Goal: Task Accomplishment & Management: Complete application form

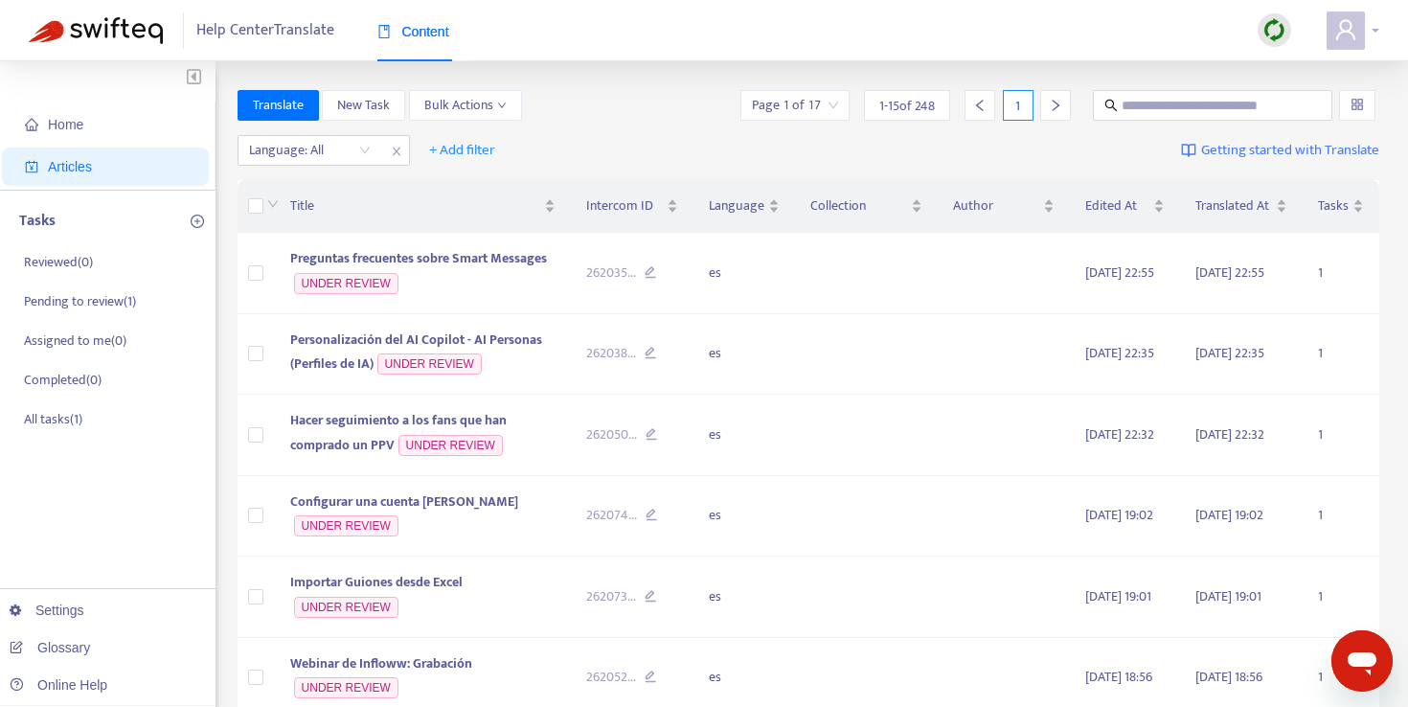
click at [1349, 34] on icon "user" at bounding box center [1345, 29] width 23 height 23
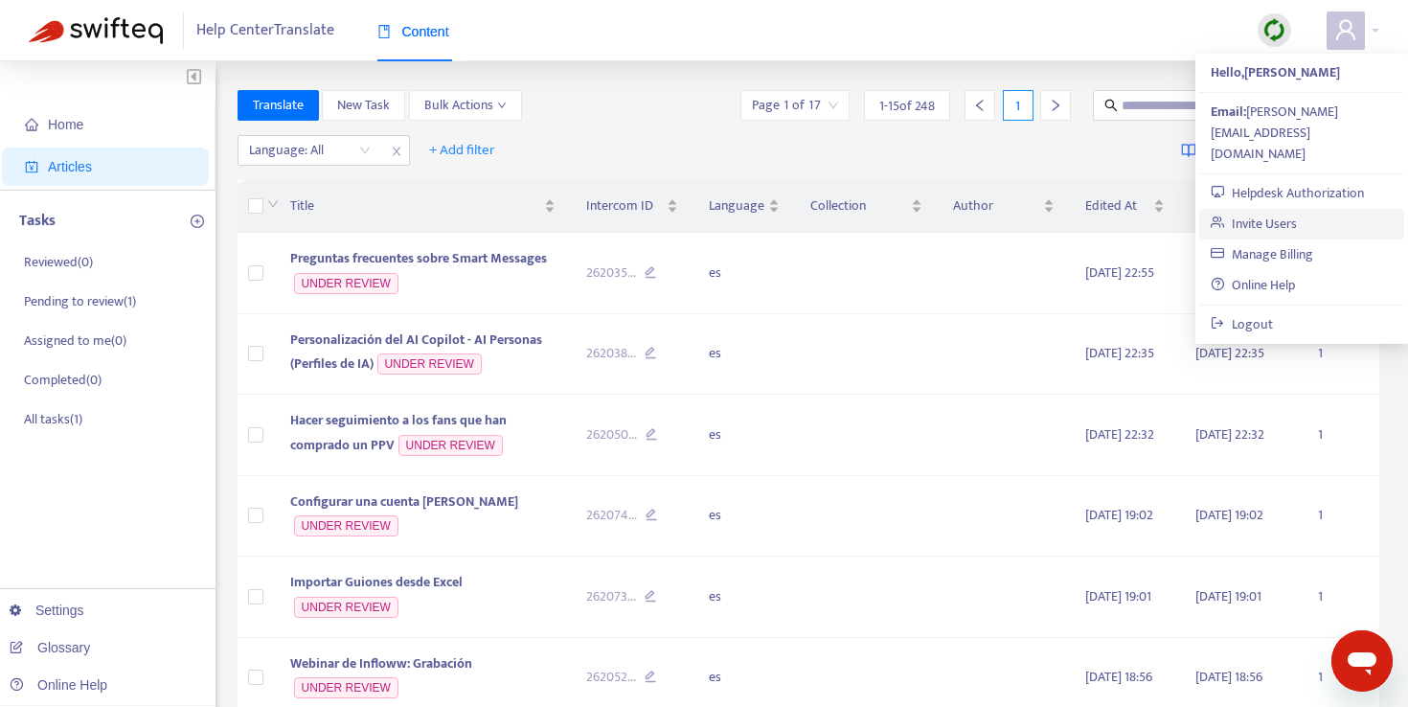
click at [1297, 213] on link "Invite Users" at bounding box center [1254, 224] width 86 height 22
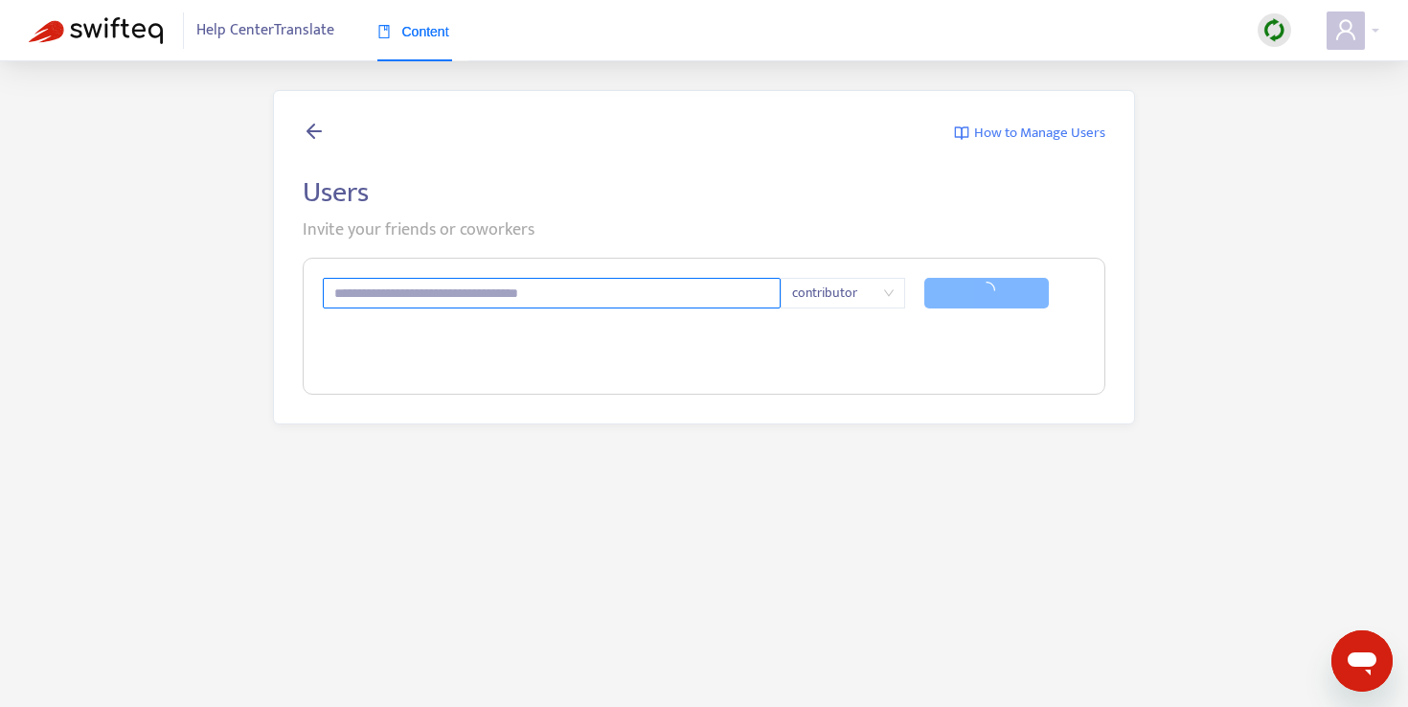
click at [490, 290] on input "text" at bounding box center [552, 293] width 458 height 31
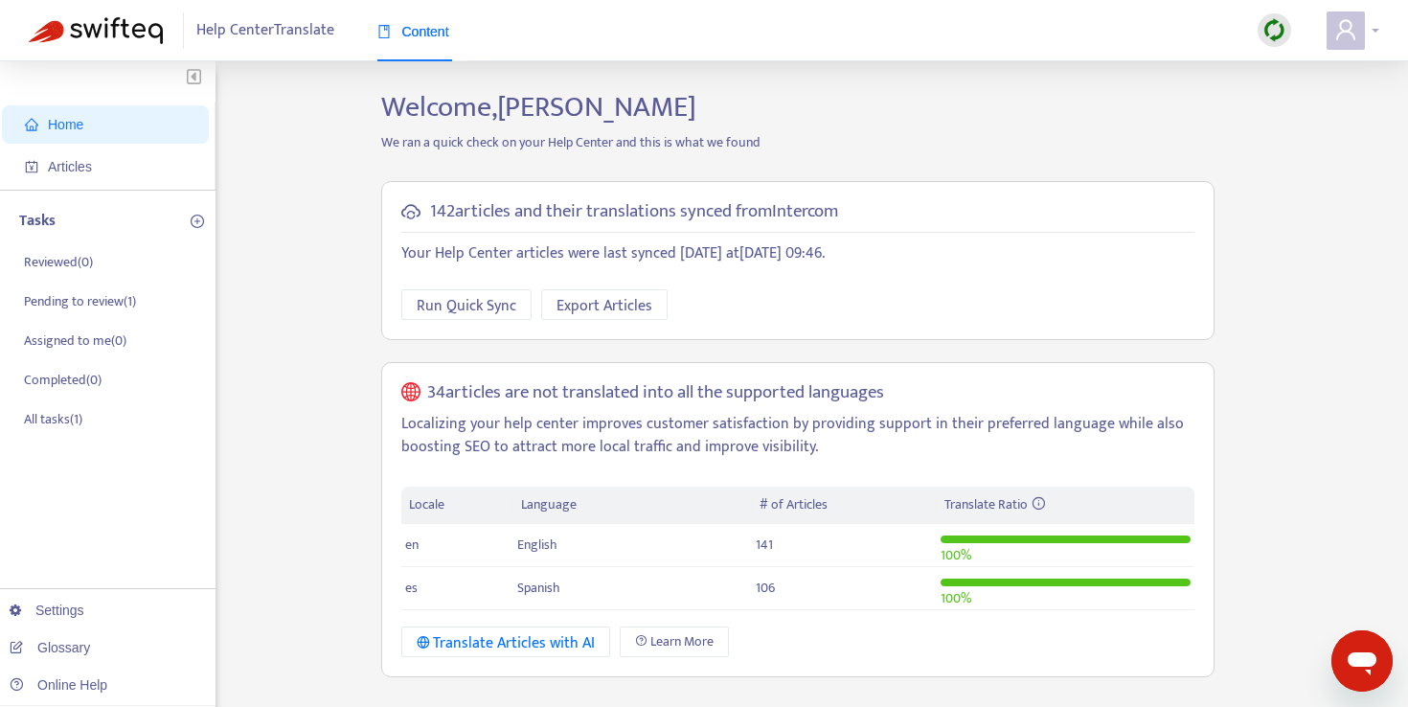
click at [1367, 23] on div at bounding box center [1353, 30] width 53 height 38
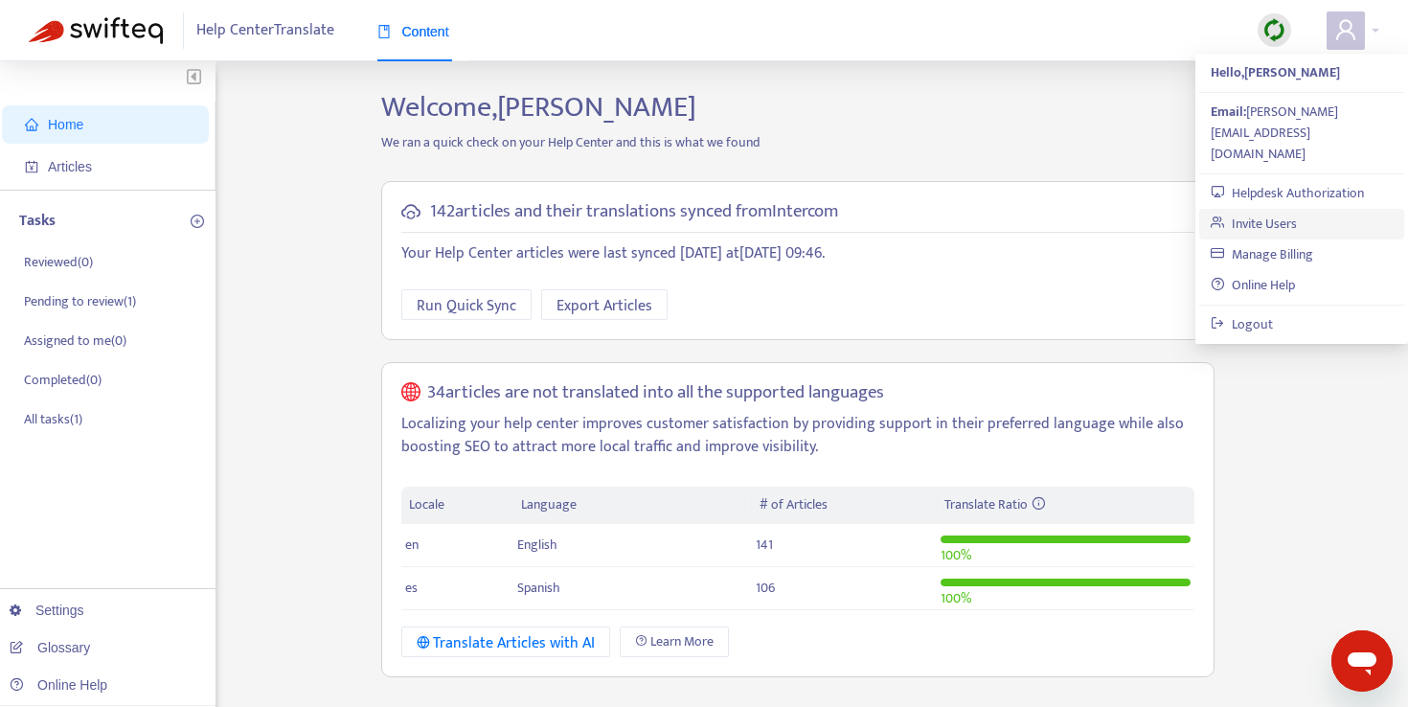
click at [1252, 213] on link "Invite Users" at bounding box center [1254, 224] width 86 height 22
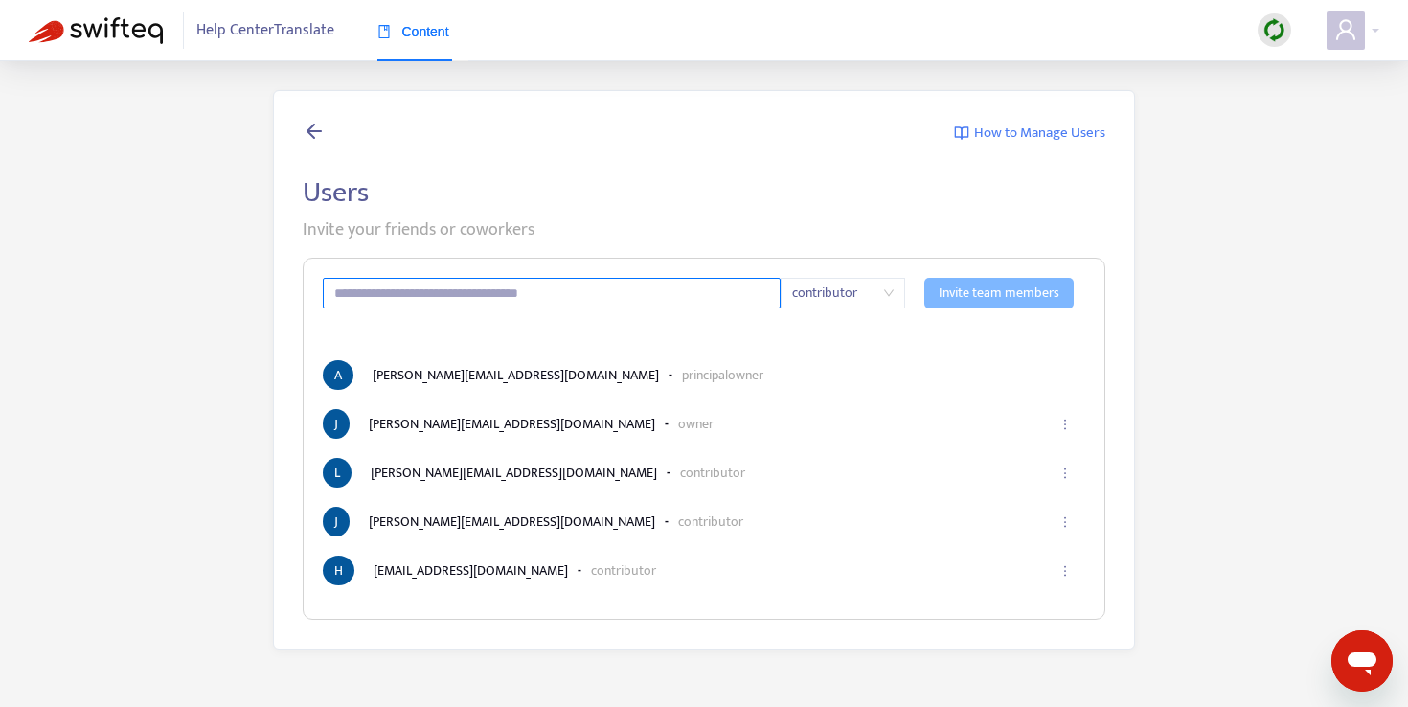
click at [479, 292] on input "text" at bounding box center [552, 293] width 458 height 31
type input "**********"
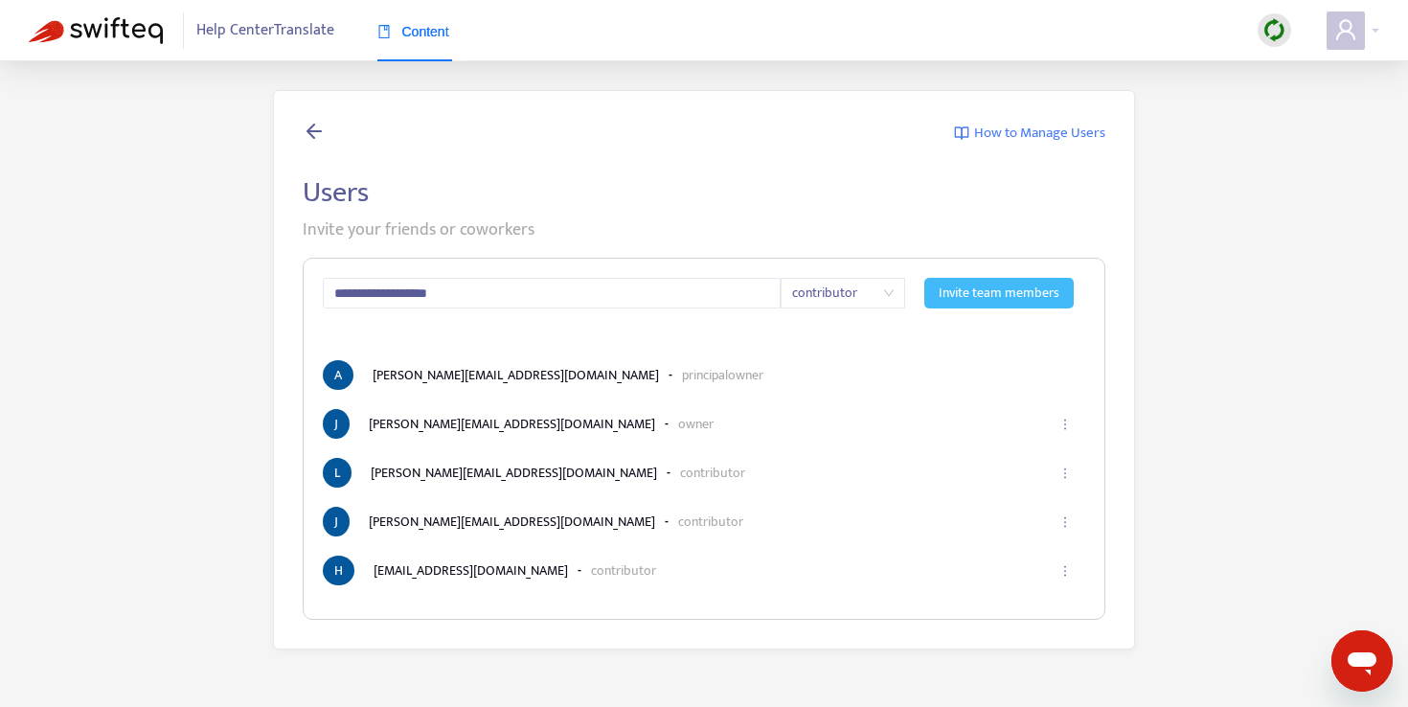
click at [960, 298] on span "Invite team members" at bounding box center [999, 293] width 121 height 21
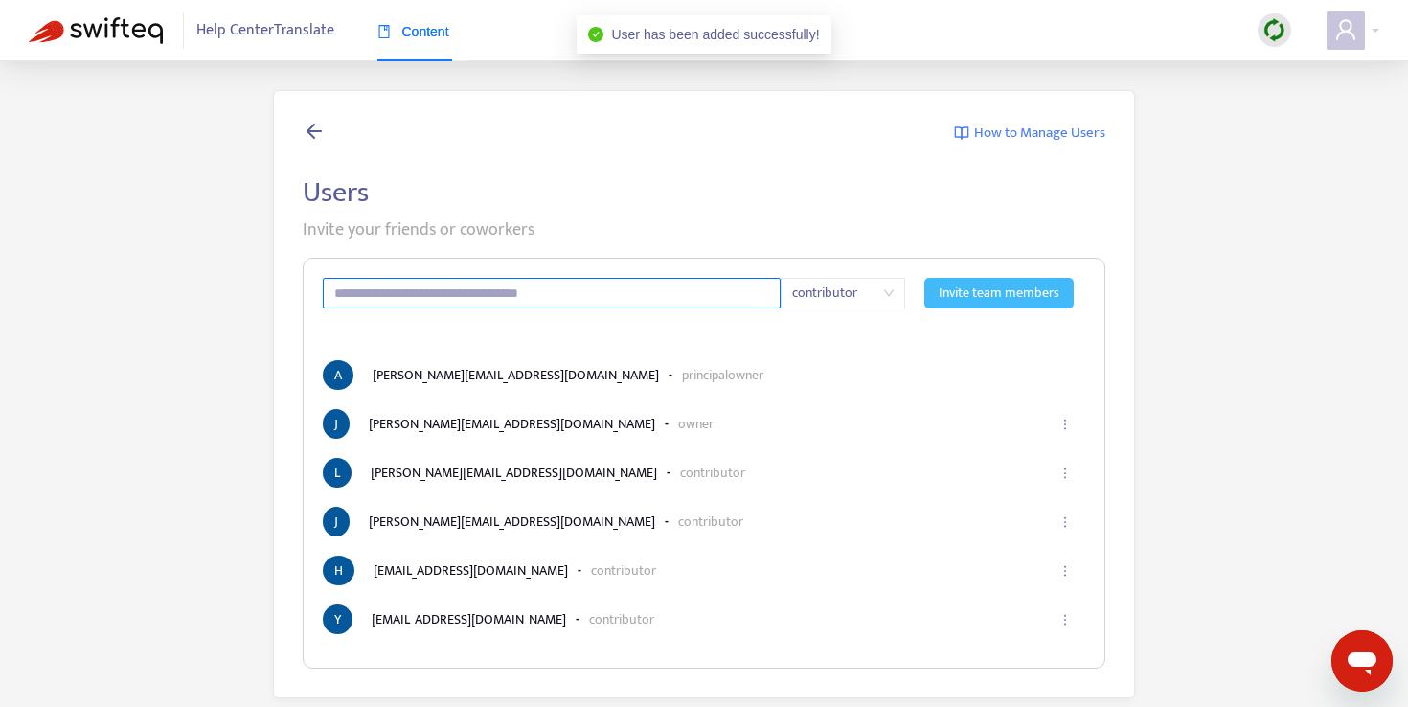
click at [544, 295] on input "text" at bounding box center [552, 293] width 458 height 31
type input "**********"
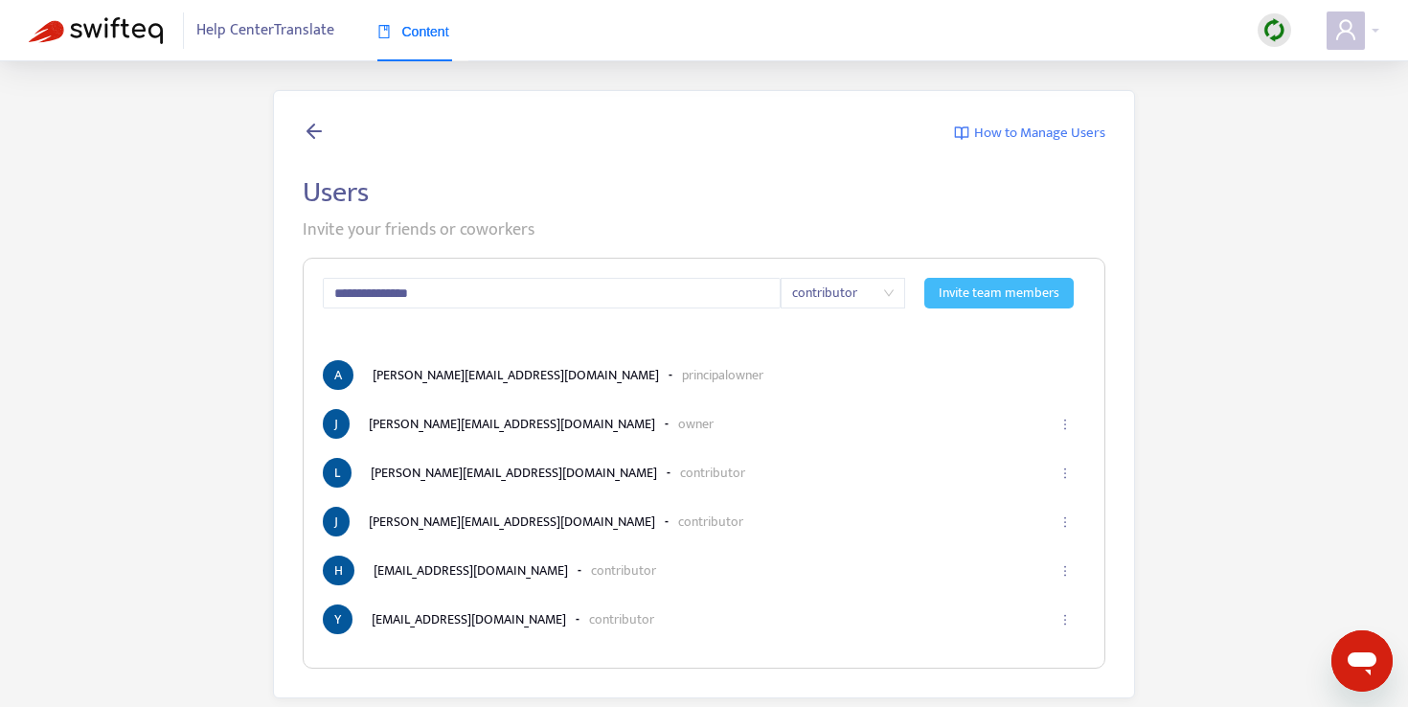
click at [952, 299] on span "Invite team members" at bounding box center [999, 293] width 121 height 21
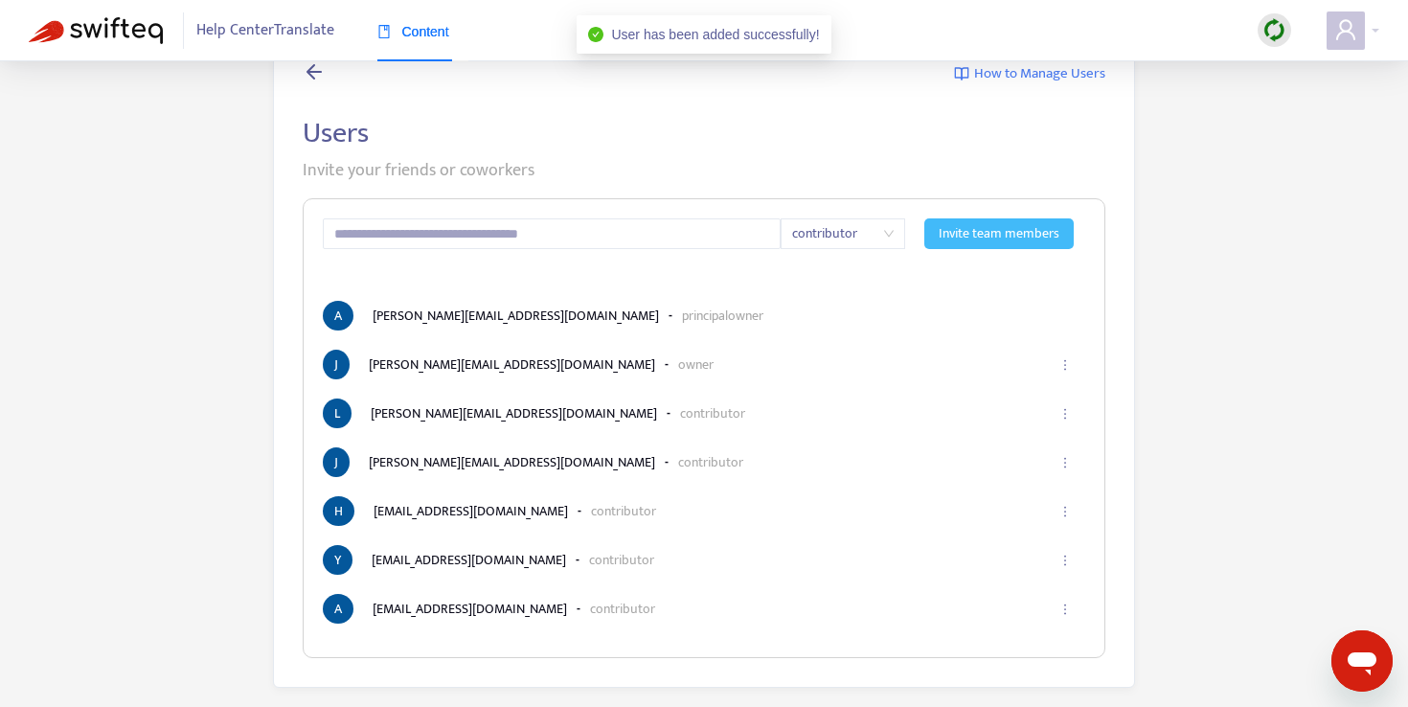
scroll to position [60, 0]
click at [44, 31] on img at bounding box center [96, 30] width 134 height 27
